Goal: Transaction & Acquisition: Purchase product/service

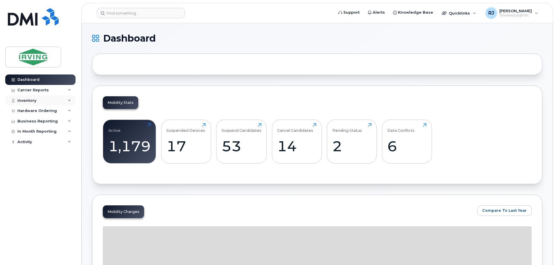
click at [46, 99] on div "Inventory" at bounding box center [40, 100] width 70 height 10
click at [45, 102] on div "Inventory" at bounding box center [40, 100] width 70 height 10
click at [49, 122] on div "Business Reporting" at bounding box center [37, 121] width 40 height 5
click at [51, 119] on div "Business Reporting" at bounding box center [40, 121] width 70 height 10
click at [55, 111] on div "Hardware Ordering" at bounding box center [40, 110] width 70 height 10
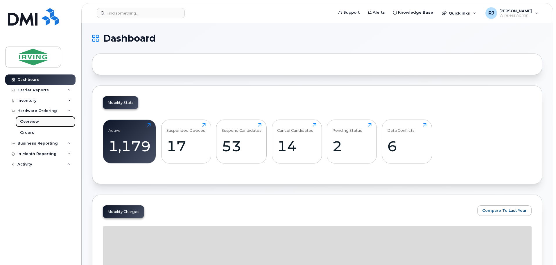
click at [47, 121] on link "Overview" at bounding box center [45, 121] width 60 height 11
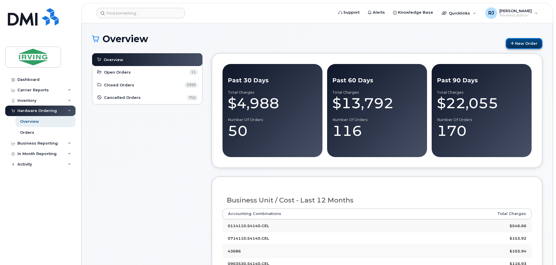
click at [516, 46] on link "New Order" at bounding box center [524, 43] width 37 height 11
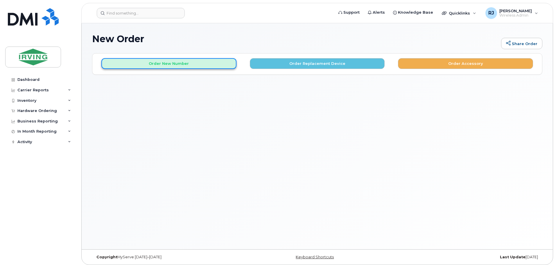
click at [186, 68] on button "Order New Number" at bounding box center [168, 63] width 135 height 11
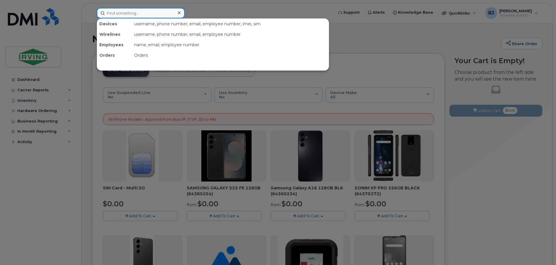
click at [159, 11] on input at bounding box center [141, 13] width 88 height 10
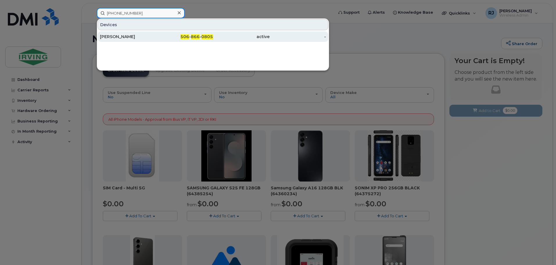
type input "[PHONE_NUMBER]"
click at [119, 35] on div "[PERSON_NAME]" at bounding box center [128, 37] width 57 height 6
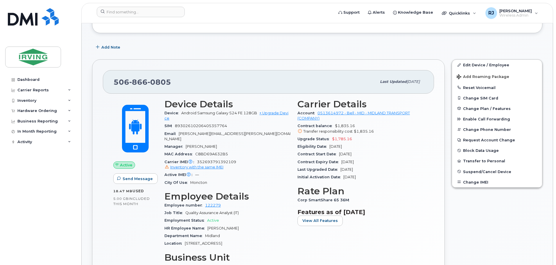
scroll to position [87, 0]
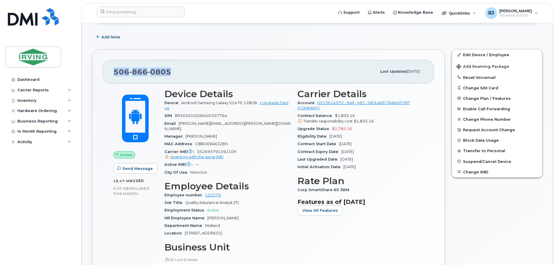
drag, startPoint x: 173, startPoint y: 73, endPoint x: 114, endPoint y: 71, distance: 59.3
click at [113, 71] on div "506 866 0805 Last updated Sep 20, 2025" at bounding box center [268, 71] width 331 height 23
copy span "506 866 0805"
click at [49, 110] on div "Hardware Ordering" at bounding box center [37, 110] width 40 height 5
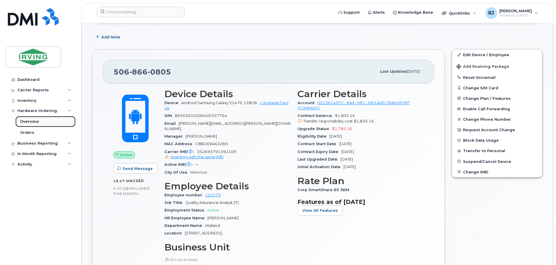
click at [46, 120] on link "Overview" at bounding box center [45, 121] width 60 height 11
click at [33, 119] on div "Overview" at bounding box center [29, 121] width 19 height 5
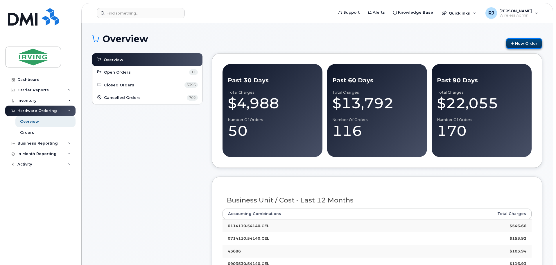
click at [525, 45] on link "New Order" at bounding box center [524, 43] width 37 height 11
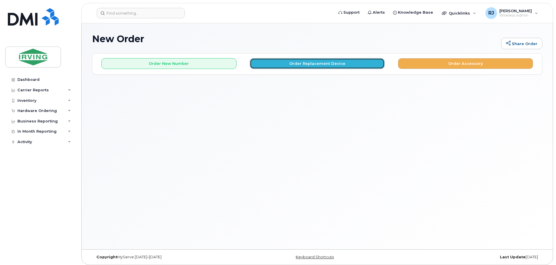
click at [330, 64] on button "Order Replacement Device" at bounding box center [317, 63] width 135 height 11
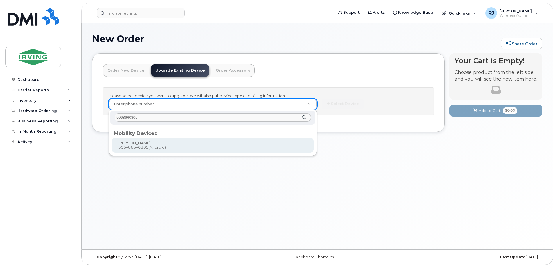
type input "5068660805"
type input "703541"
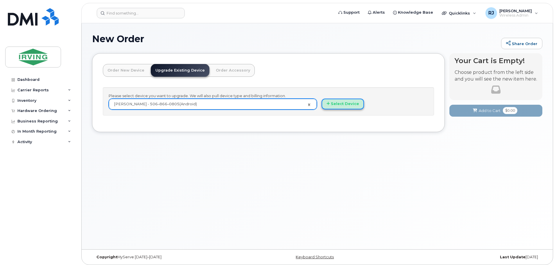
click at [336, 106] on button "Select Device" at bounding box center [343, 103] width 42 height 11
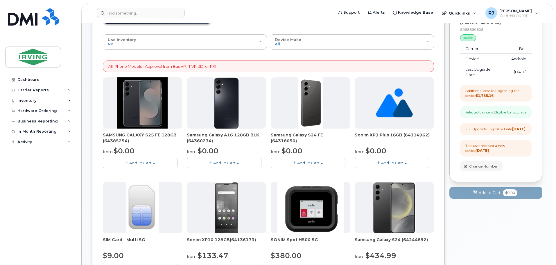
scroll to position [58, 0]
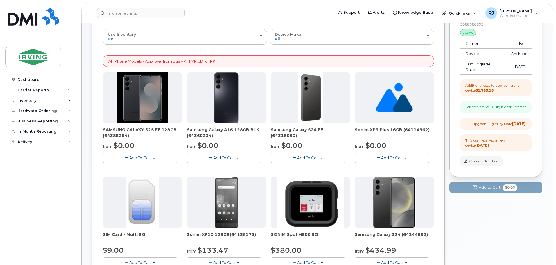
click at [155, 157] on button "Add To Cart" at bounding box center [140, 157] width 75 height 10
click at [162, 168] on link "$0.00 - 3 year term – Voice & Data(128gb)" at bounding box center [150, 168] width 92 height 7
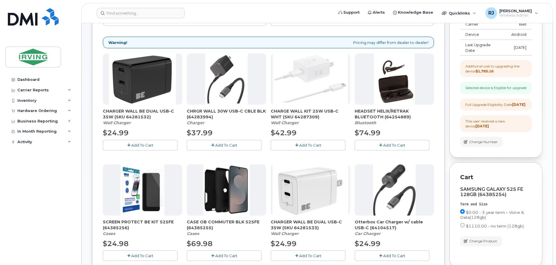
scroll to position [145, 0]
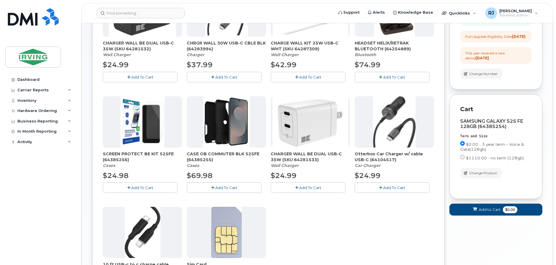
click at [145, 189] on span "Add To Cart" at bounding box center [142, 187] width 22 height 5
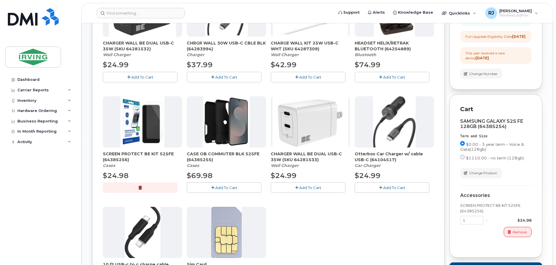
click at [239, 188] on button "Add To Cart" at bounding box center [224, 187] width 75 height 10
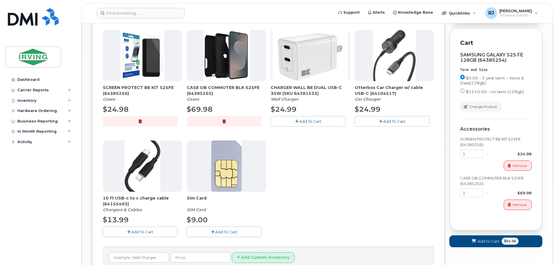
scroll to position [232, 0]
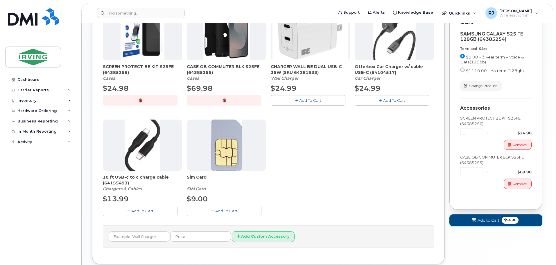
click at [507, 223] on span "$94.96" at bounding box center [510, 219] width 17 height 7
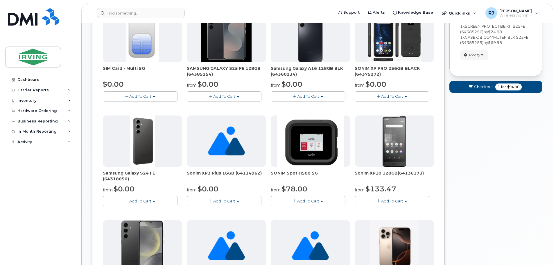
scroll to position [114, 0]
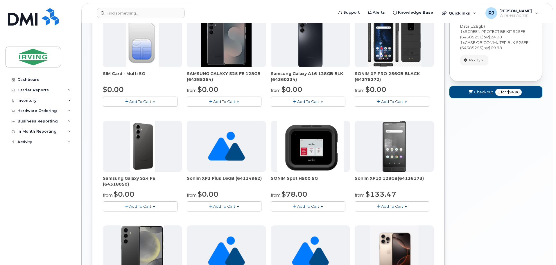
click at [511, 92] on span "$94.96" at bounding box center [513, 91] width 12 height 5
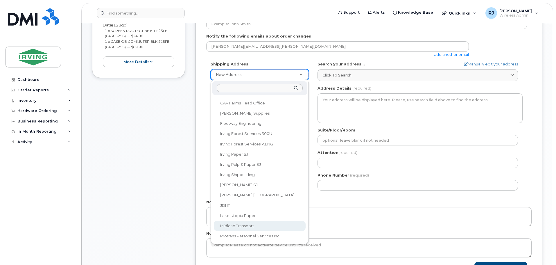
scroll to position [145, 0]
select select
type textarea "100 Prom Midland DIEPPE NB E1A 6X4 CANADA Dieppe [GEOGRAPHIC_DATA] E1A 6X4"
type input "[PERSON_NAME]"
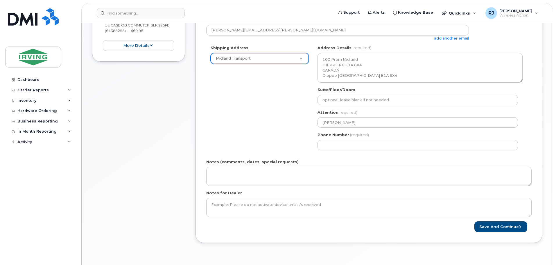
scroll to position [174, 0]
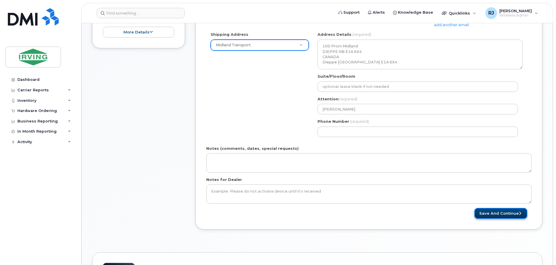
click at [496, 213] on button "Save and Continue" at bounding box center [500, 213] width 53 height 11
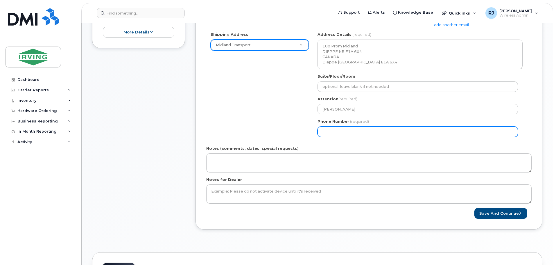
click at [342, 129] on input "Phone Number" at bounding box center [417, 131] width 200 height 10
click at [338, 135] on input "Phone Number" at bounding box center [417, 131] width 200 height 10
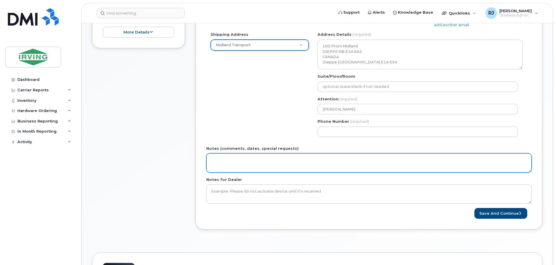
click at [318, 156] on textarea "Notes (comments, dates, special requests)" at bounding box center [368, 162] width 325 height 19
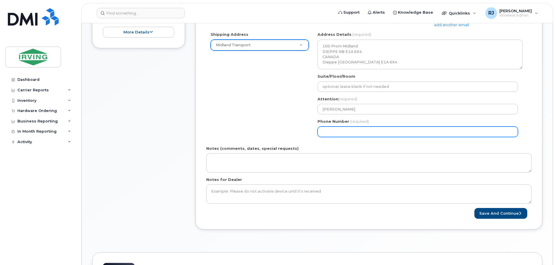
click at [339, 131] on input "Phone Number" at bounding box center [417, 131] width 200 height 10
select select
type input "508660805"
select select
type input "5068660805"
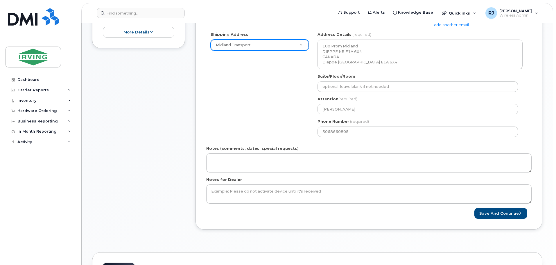
click at [358, 147] on div "Notes (comments, dates, special requests)" at bounding box center [368, 159] width 325 height 27
click at [497, 216] on button "Save and Continue" at bounding box center [500, 213] width 53 height 11
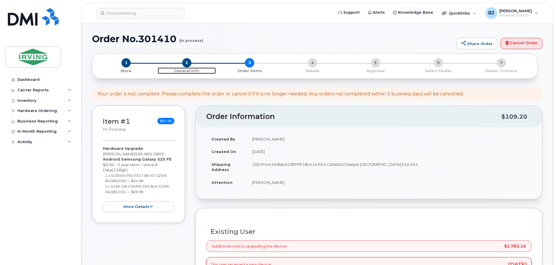
click at [184, 64] on span "2" at bounding box center [186, 62] width 9 height 9
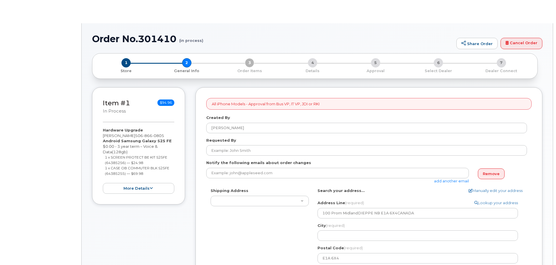
type textarea "100 Prom Midland DIEPPE NB E1A 6X4 CANADA Dieppe New Brunswick E1A 6X4"
select select
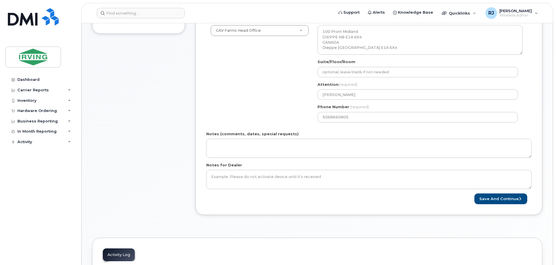
scroll to position [203, 0]
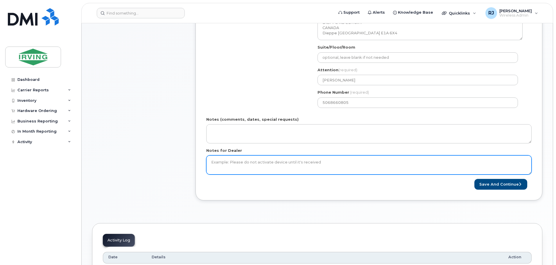
click at [322, 161] on textarea "Notes for Dealer" at bounding box center [368, 164] width 325 height 19
click at [299, 163] on textarea "Flex Upgrade was applied by Bell to this line sp it shopuld be 0 dollars no upg…" at bounding box center [368, 164] width 325 height 19
click at [388, 162] on textarea "Flex Upgrade was applied by Bell to this line sO it should be 0 dollars no upgr…" at bounding box center [368, 164] width 325 height 19
click at [393, 162] on textarea "Flex Upgrade was applied by Bell to this line so it should be 0 dollars no upgr…" at bounding box center [368, 164] width 325 height 19
type textarea "Flex Upgrade was applied by Bell to this line so it should be 0 dollars no upgr…"
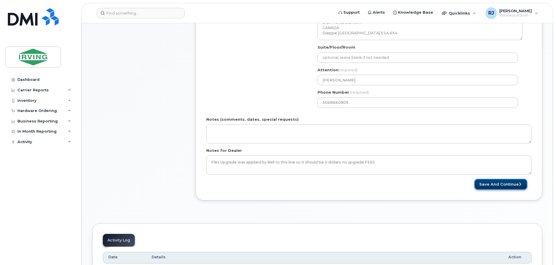
click at [499, 184] on button "Save and Continue" at bounding box center [500, 184] width 53 height 11
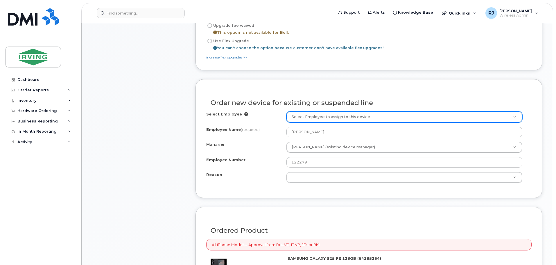
scroll to position [349, 0]
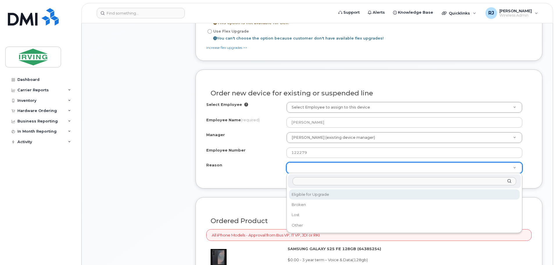
select select "eligible_for_upgrade"
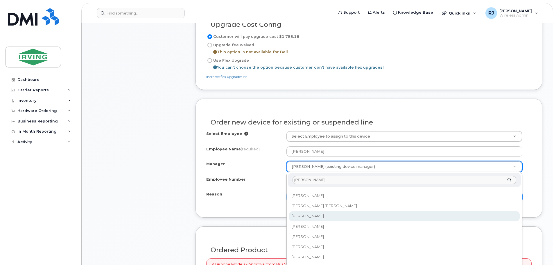
scroll to position [610, 0]
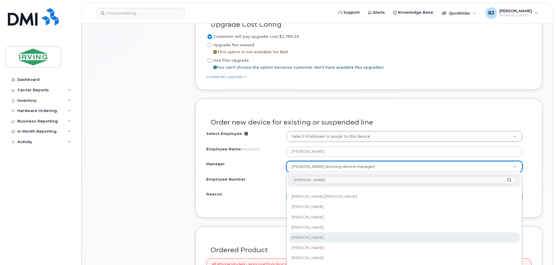
type input "[PERSON_NAME]"
select select "1453987"
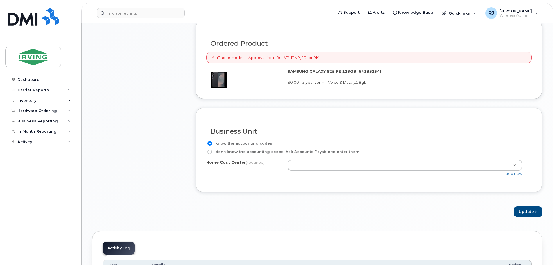
scroll to position [552, 0]
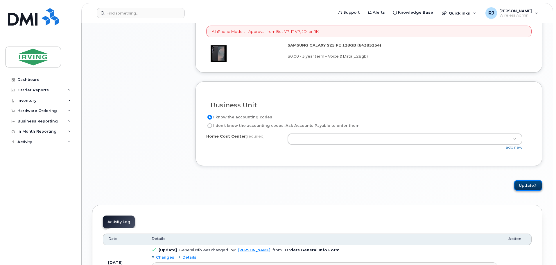
click at [529, 182] on button "Update" at bounding box center [528, 185] width 28 height 11
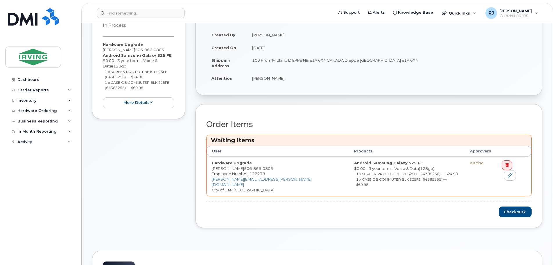
scroll to position [145, 0]
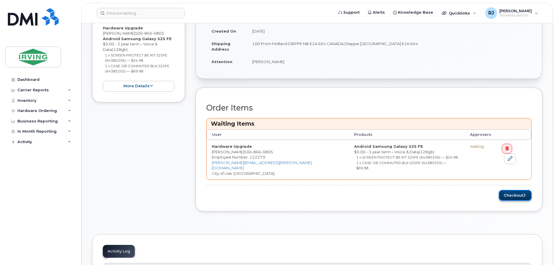
click at [509, 190] on button "Checkout" at bounding box center [515, 195] width 33 height 11
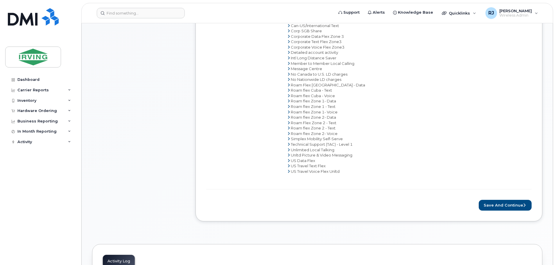
scroll to position [290, 0]
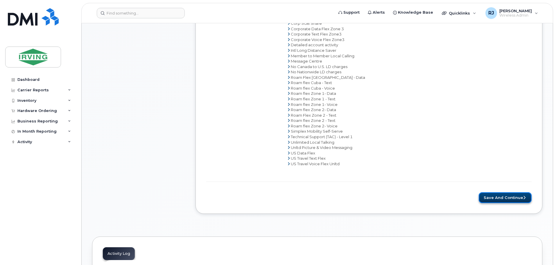
click at [514, 193] on button "Save and Continue" at bounding box center [505, 197] width 53 height 11
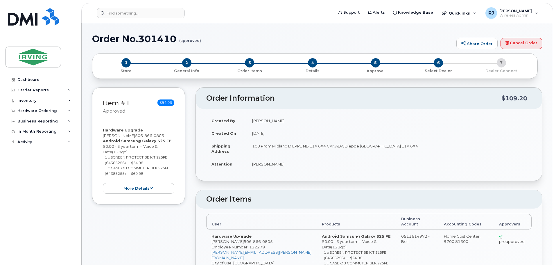
type textarea "Flex Upgrade was applied by Bell to this line so it should be 0 dollars no upgr…"
radio input "true"
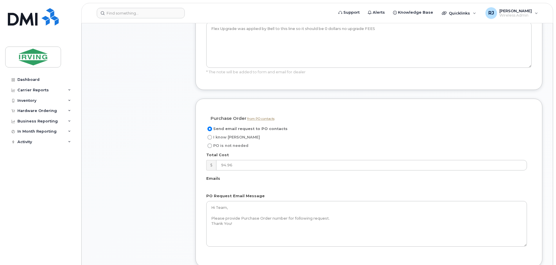
scroll to position [378, 0]
click at [209, 134] on input "I know [PERSON_NAME]" at bounding box center [209, 136] width 5 height 5
radio input "true"
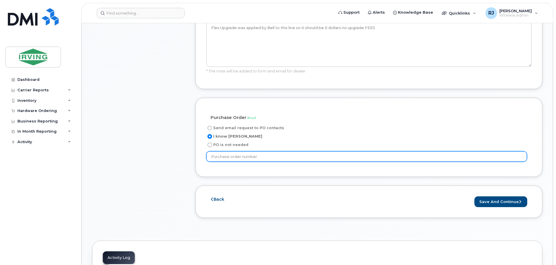
click at [274, 151] on input "text" at bounding box center [366, 156] width 321 height 10
paste input "64952"
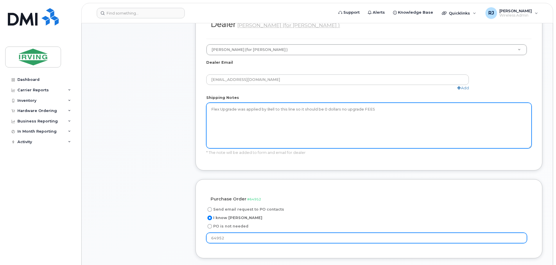
scroll to position [261, 0]
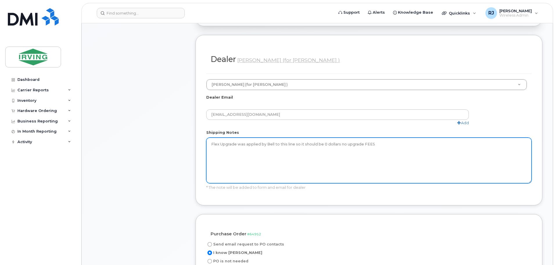
type input "64952"
click at [306, 137] on textarea "Flex Upgrade was applied by Bell to this line so it should be 0 dollars no upgr…" at bounding box center [368, 160] width 325 height 46
click at [329, 156] on textarea "Flex Upgrade was applied by Bell to this line so it should be 0 dollars no upgr…" at bounding box center [368, 160] width 325 height 46
click at [390, 137] on textarea "Flex Upgrade was applied by Bell to this line so it should be 0 dollars no upgr…" at bounding box center [368, 160] width 325 height 46
click at [426, 137] on textarea "Flex Upgrade was applied by Bell to this line so it should be 0 dollars no upgr…" at bounding box center [368, 160] width 325 height 46
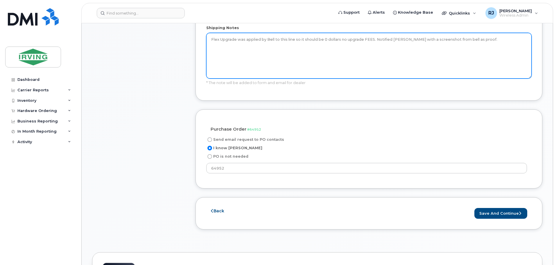
scroll to position [378, 0]
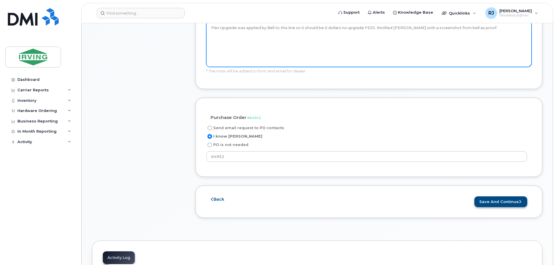
type textarea "Flex Upgrade was applied by Bell to this line so it should be 0 dollars no upgr…"
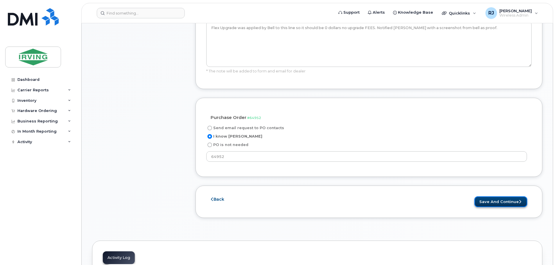
click at [512, 196] on button "Save and Continue" at bounding box center [500, 201] width 53 height 11
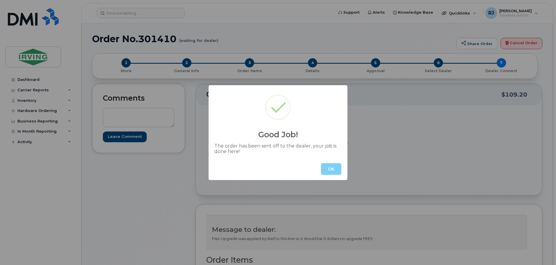
click at [322, 170] on button "OK" at bounding box center [331, 169] width 20 height 12
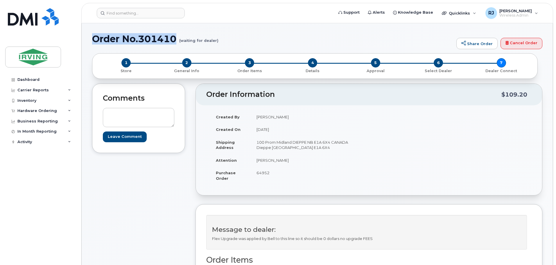
drag, startPoint x: 179, startPoint y: 38, endPoint x: 91, endPoint y: 37, distance: 87.1
copy h1 "Order No.301410"
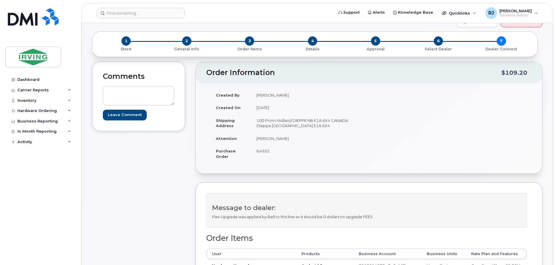
scroll to position [116, 0]
